Goal: Information Seeking & Learning: Learn about a topic

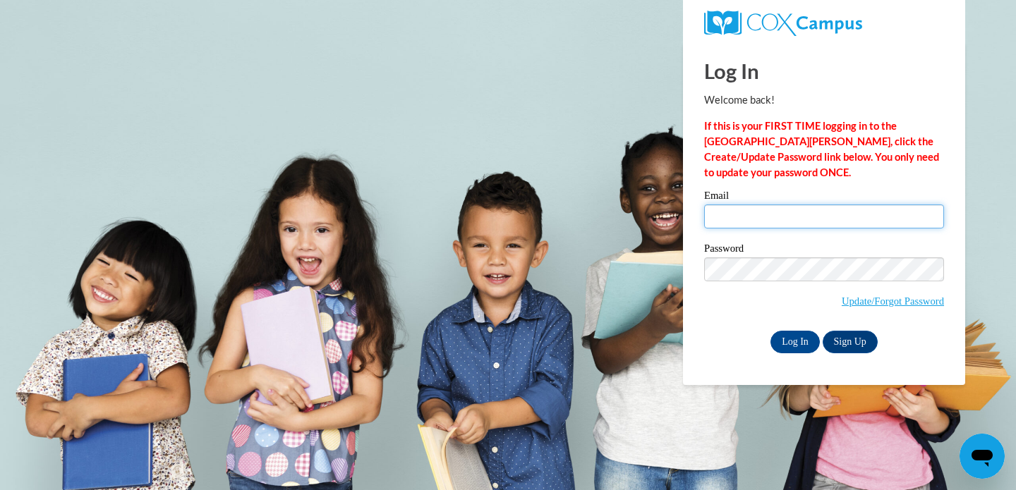
click at [752, 219] on input "Email" at bounding box center [824, 217] width 240 height 24
type input "cornelison.ste@bristol.k12.wi.us"
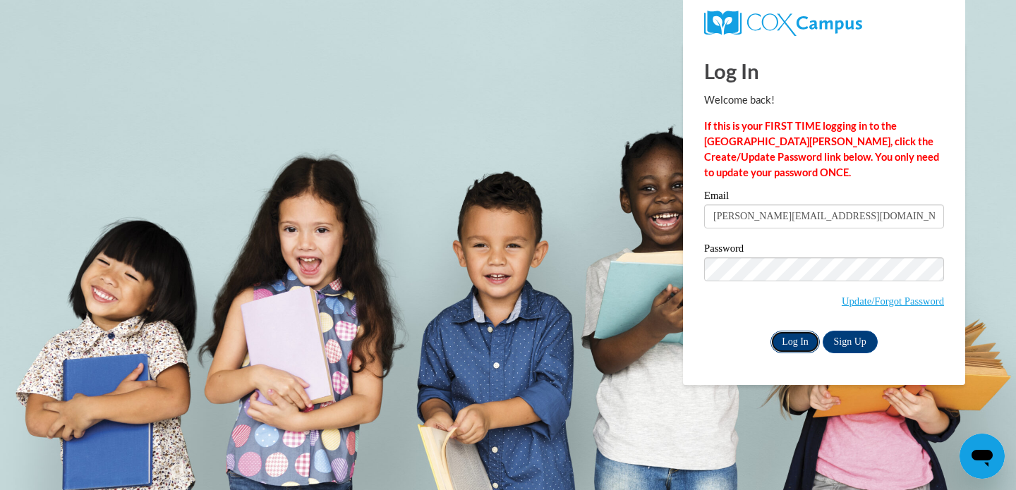
click at [797, 343] on input "Log In" at bounding box center [795, 342] width 49 height 23
click at [799, 342] on input "Log In" at bounding box center [795, 342] width 49 height 23
click at [793, 348] on input "Log In" at bounding box center [795, 342] width 49 height 23
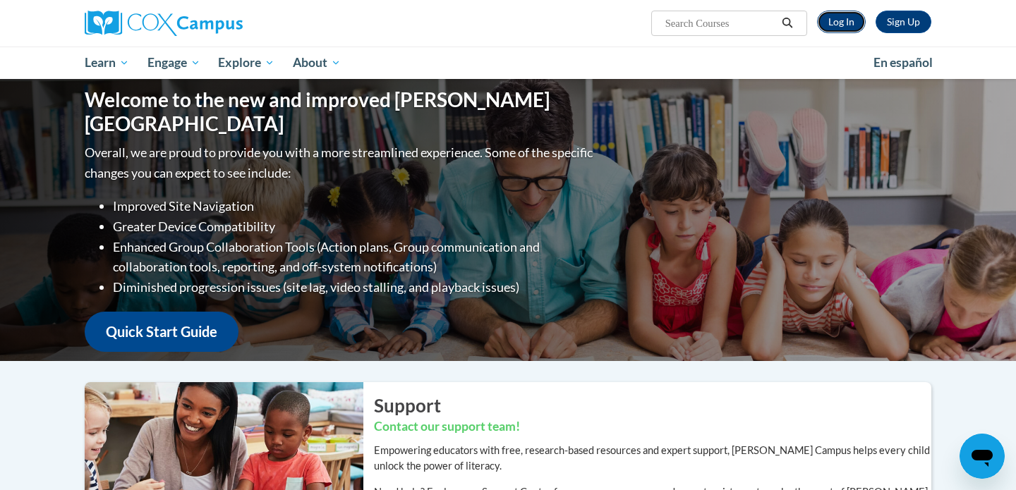
click at [841, 24] on link "Log In" at bounding box center [841, 22] width 49 height 23
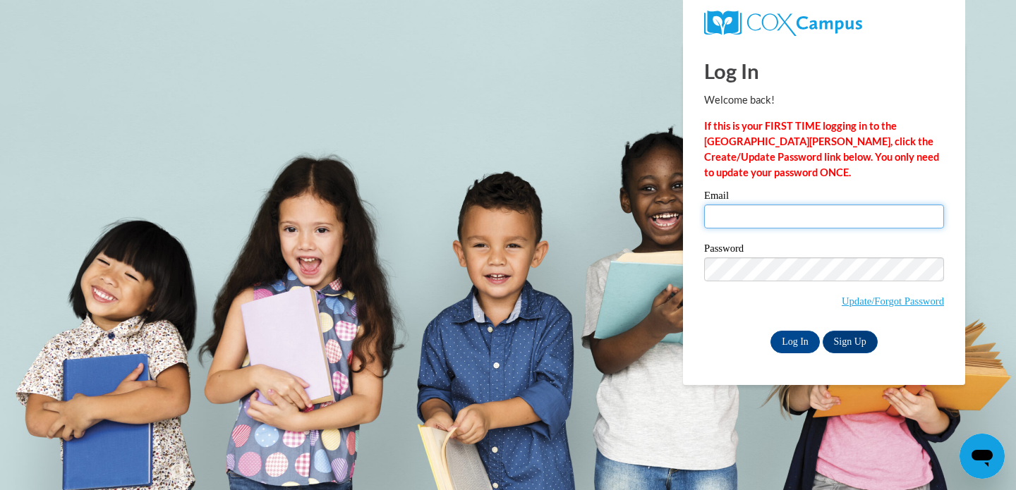
click at [759, 217] on input "Email" at bounding box center [824, 217] width 240 height 24
type input "[PERSON_NAME][EMAIL_ADDRESS][DOMAIN_NAME]"
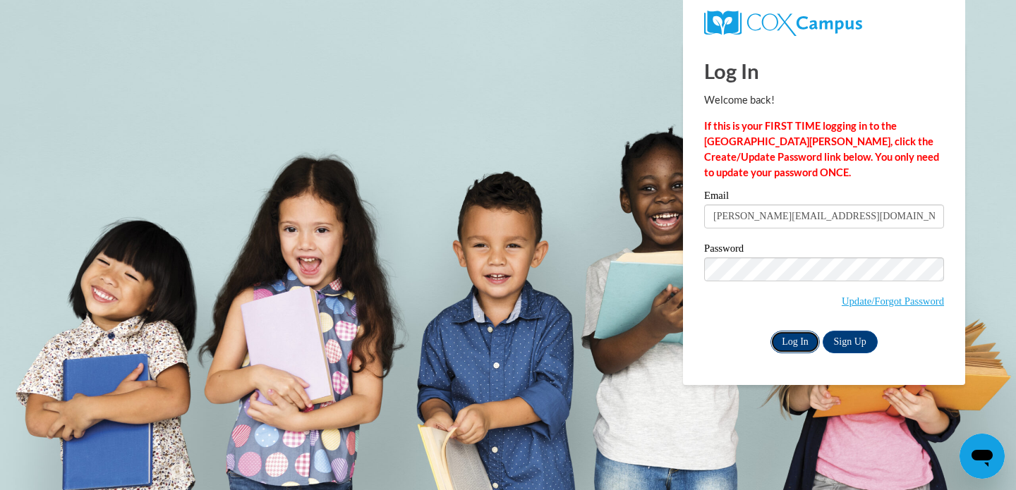
click at [787, 344] on input "Log In" at bounding box center [795, 342] width 49 height 23
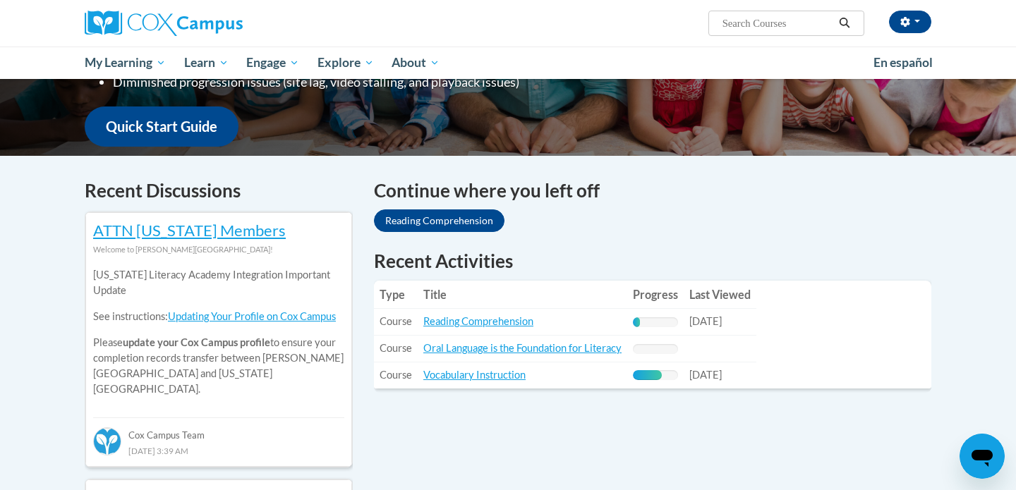
scroll to position [341, 0]
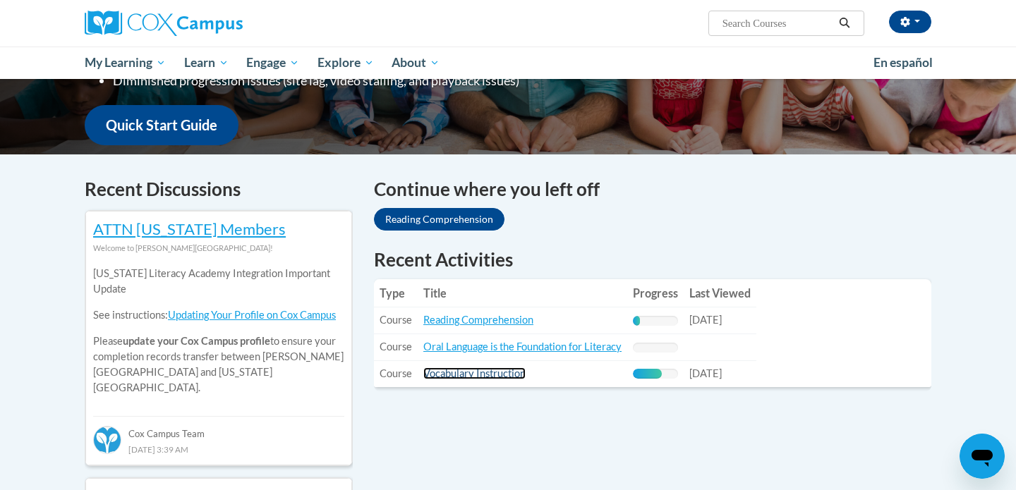
click at [495, 376] on link "Vocabulary Instruction" at bounding box center [474, 374] width 102 height 12
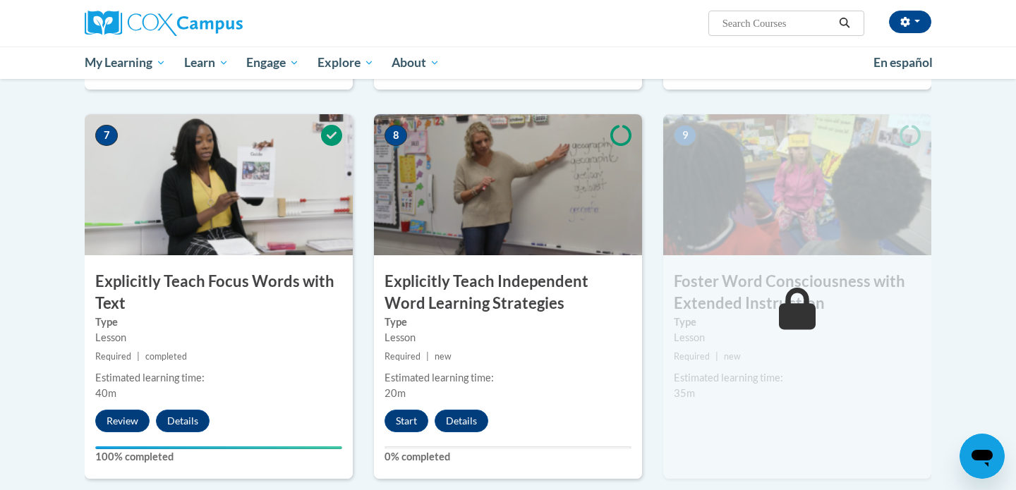
scroll to position [1056, 0]
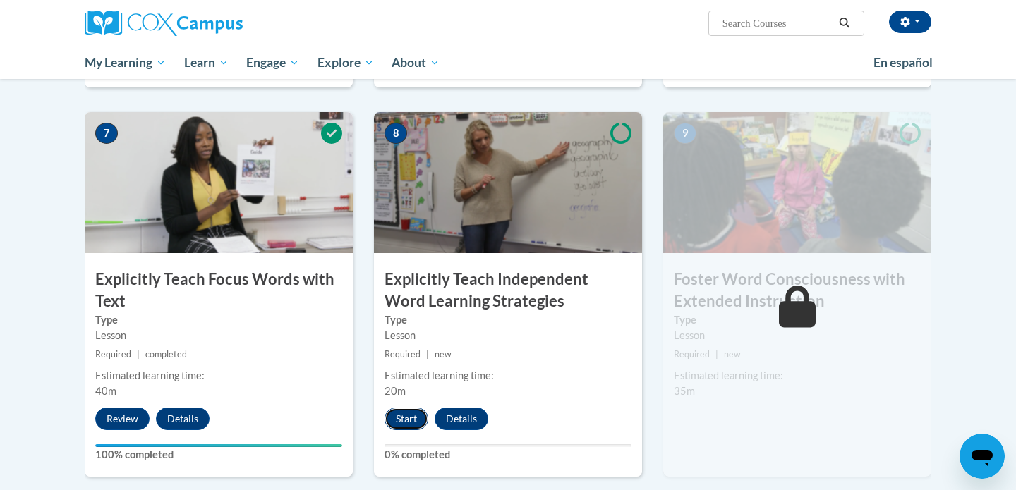
click at [406, 422] on button "Start" at bounding box center [407, 419] width 44 height 23
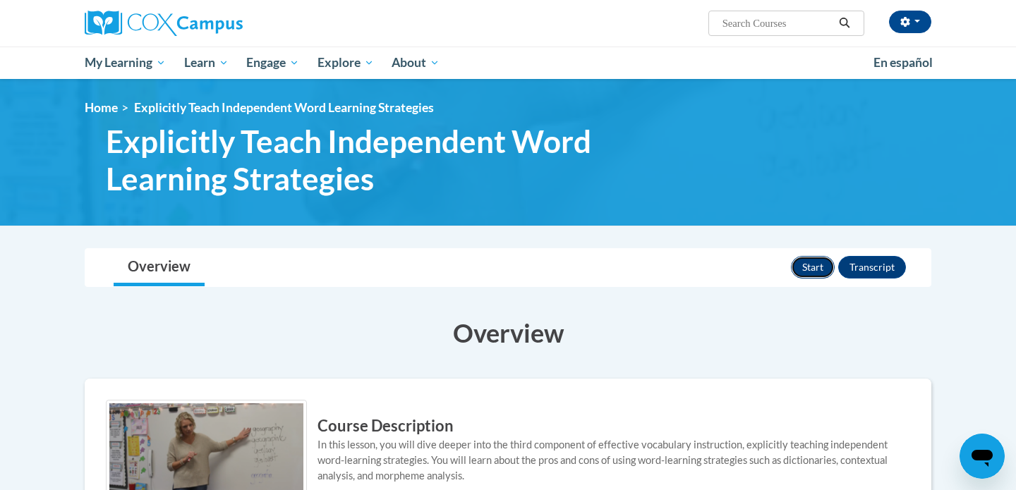
click at [816, 262] on button "Start" at bounding box center [813, 267] width 44 height 23
